Goal: Find specific fact

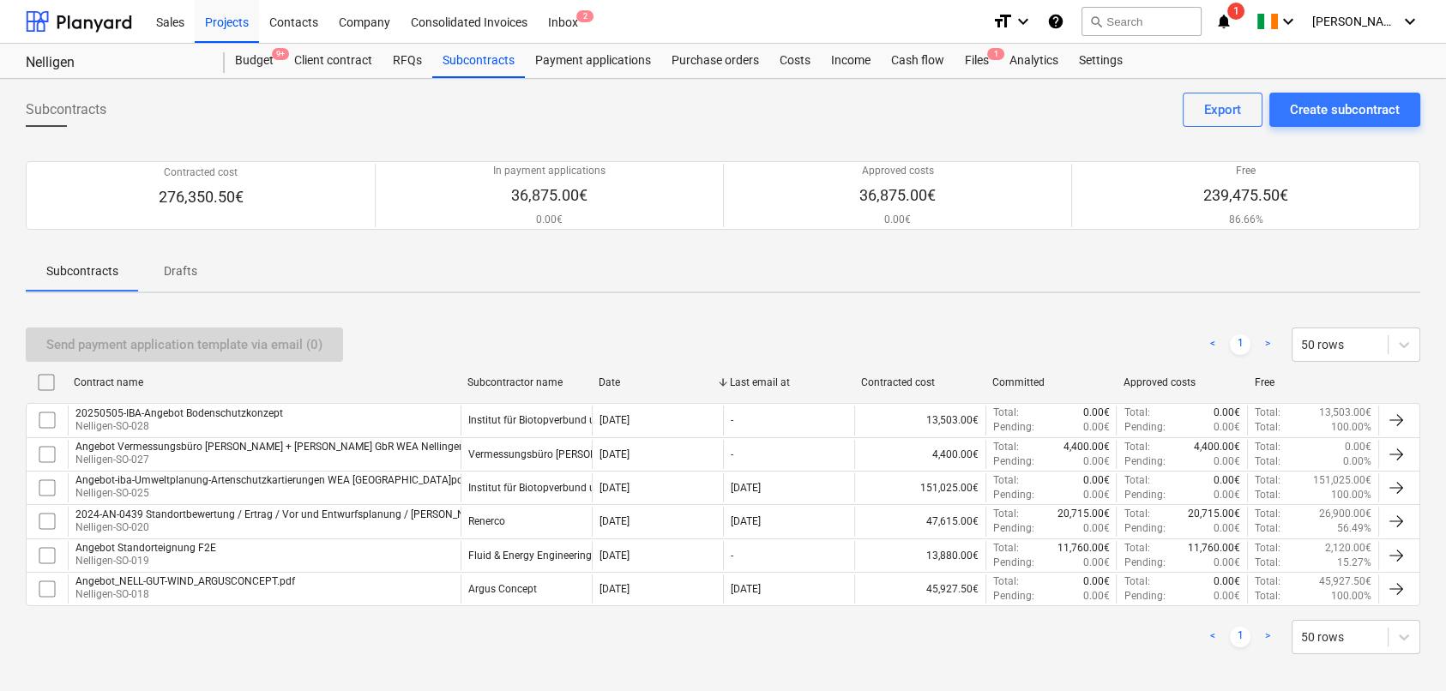
click at [1078, 107] on div "Subcontracts Create subcontract Export" at bounding box center [723, 117] width 1395 height 48
click at [791, 57] on div "Costs" at bounding box center [795, 61] width 51 height 34
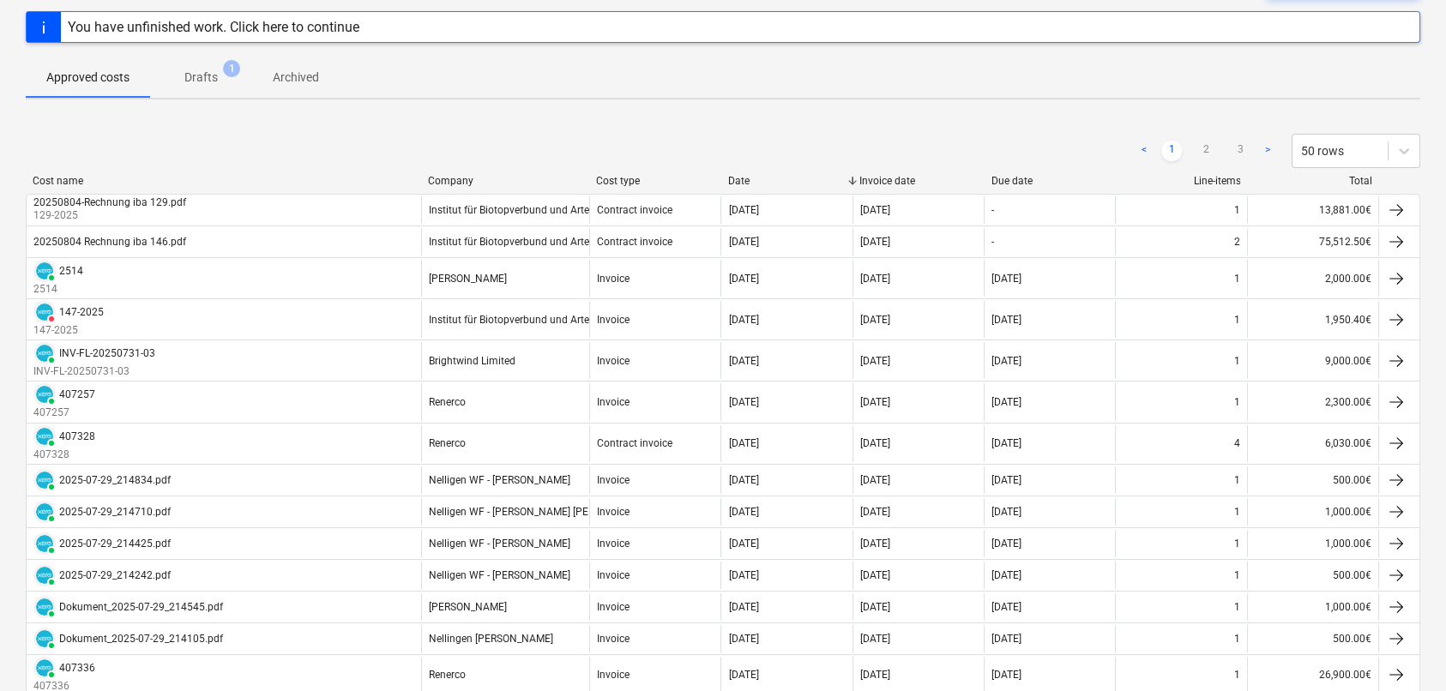
scroll to position [172, 0]
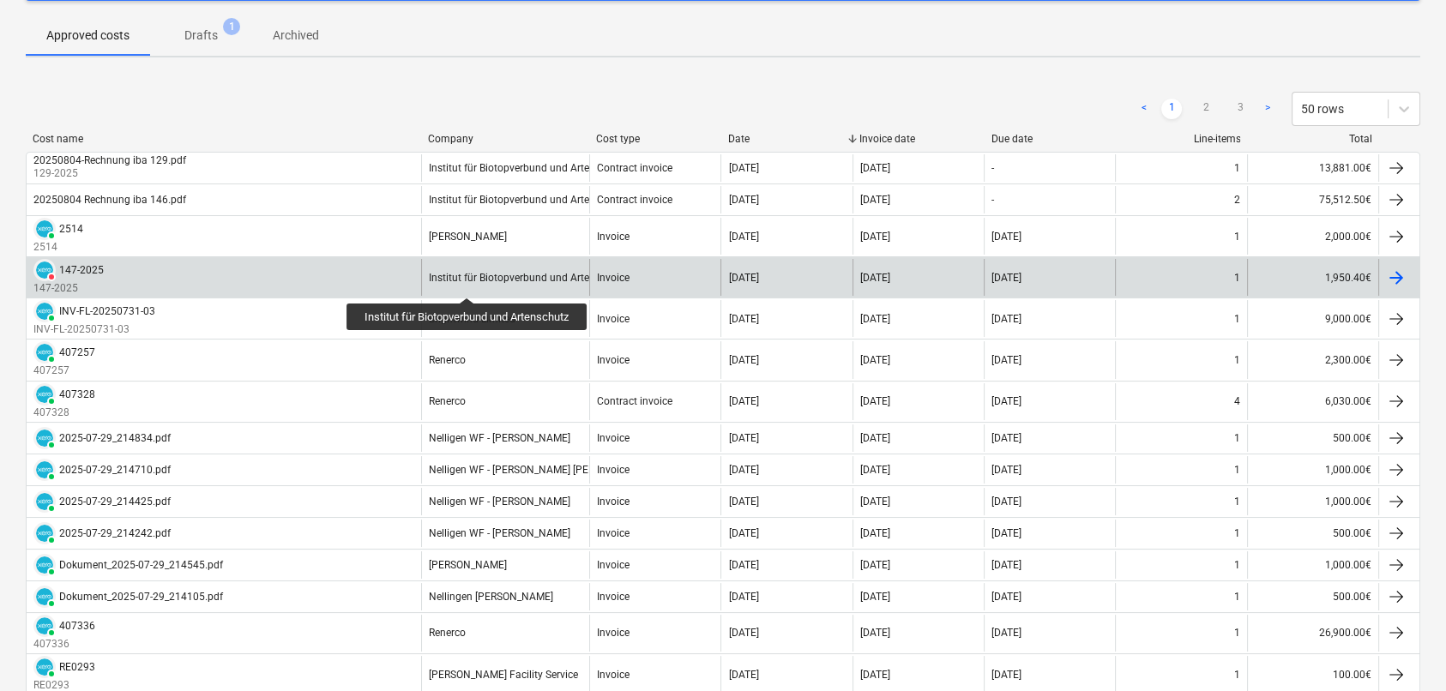
click at [470, 282] on div "Institut für Biotopverbund und Artenschutz" at bounding box center [527, 278] width 197 height 12
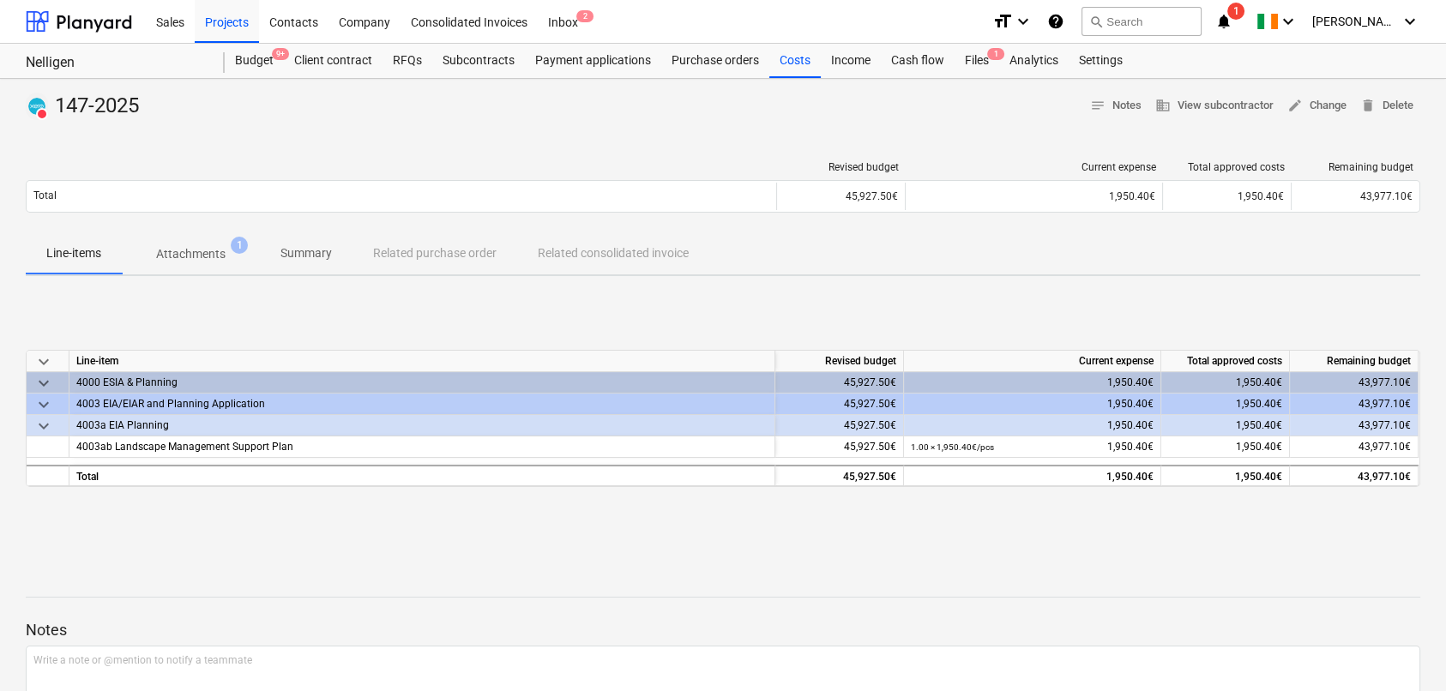
click at [313, 254] on p "Summary" at bounding box center [306, 253] width 51 height 18
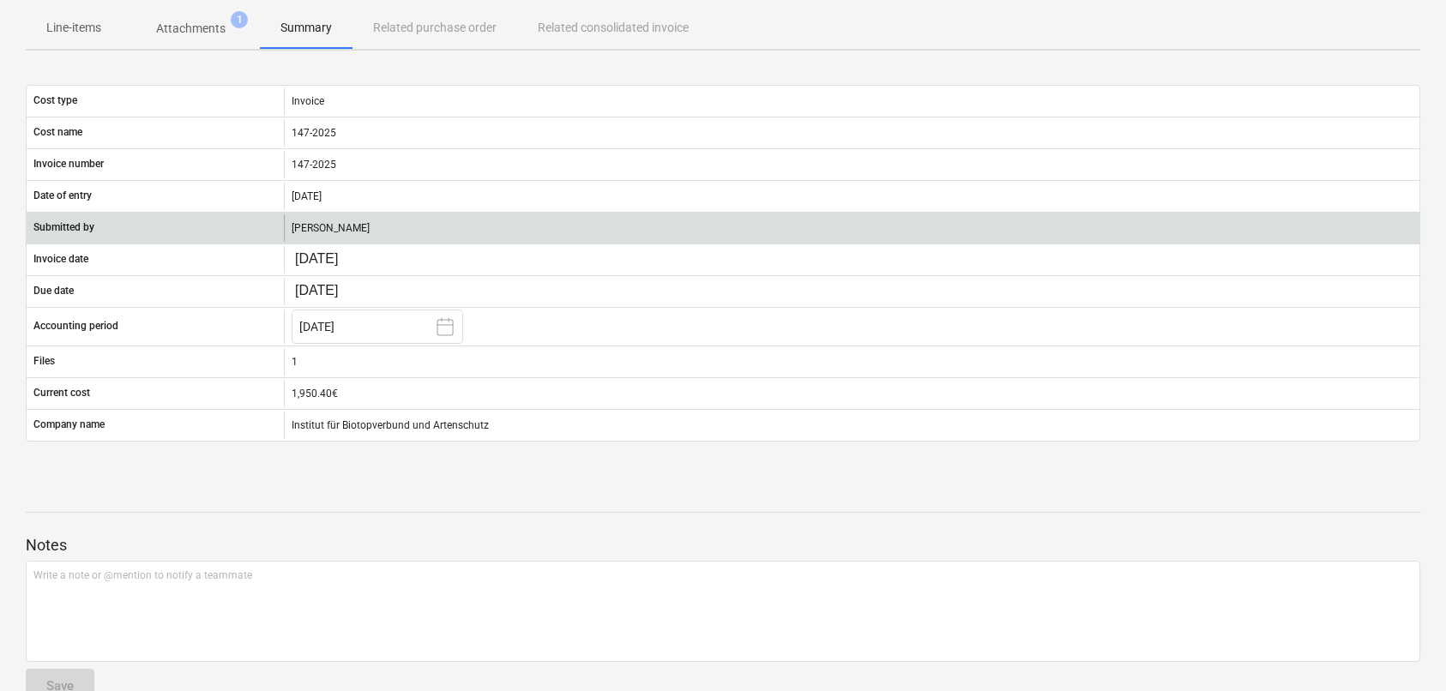
scroll to position [263, 0]
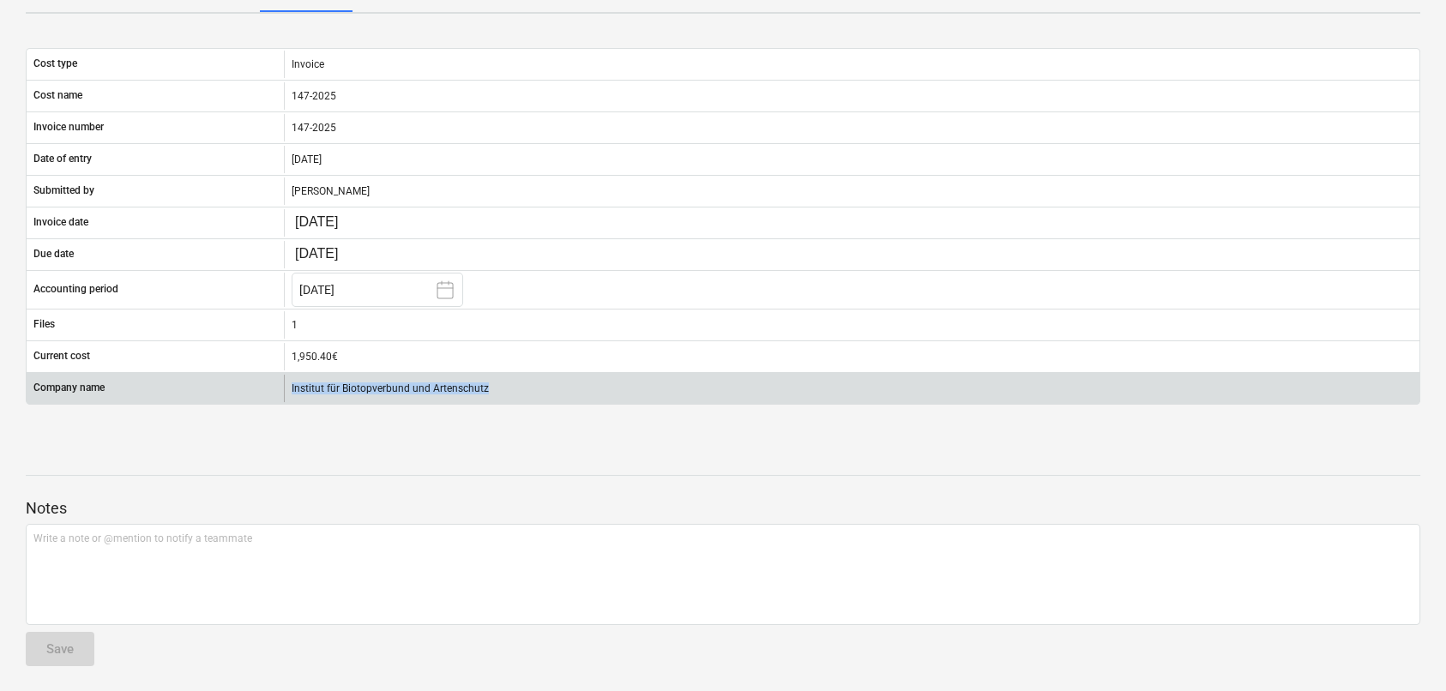
drag, startPoint x: 494, startPoint y: 390, endPoint x: 287, endPoint y: 389, distance: 207.6
click at [287, 389] on div "Institut für Biotopverbund und Artenschutz" at bounding box center [852, 388] width 1136 height 27
copy div "Institut für Biotopverbund und Artenschutz"
